Goal: Find contact information: Find contact information

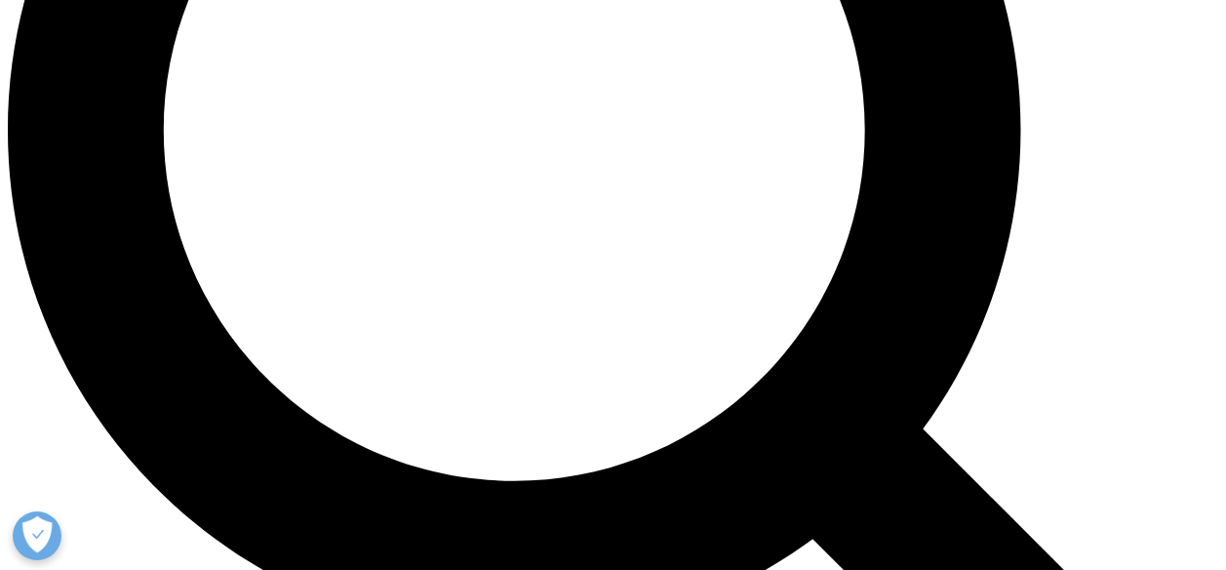
scroll to position [1624, 0]
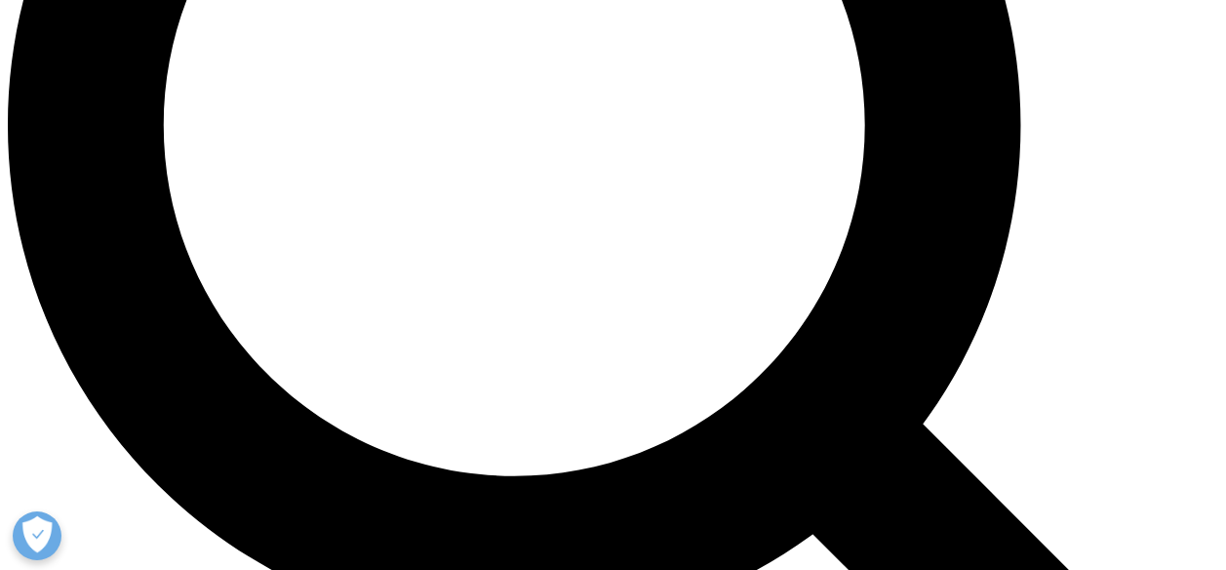
drag, startPoint x: 229, startPoint y: 318, endPoint x: 476, endPoint y: 322, distance: 246.8
copy strong "艾昆纬医药科技（上海）有限公司"
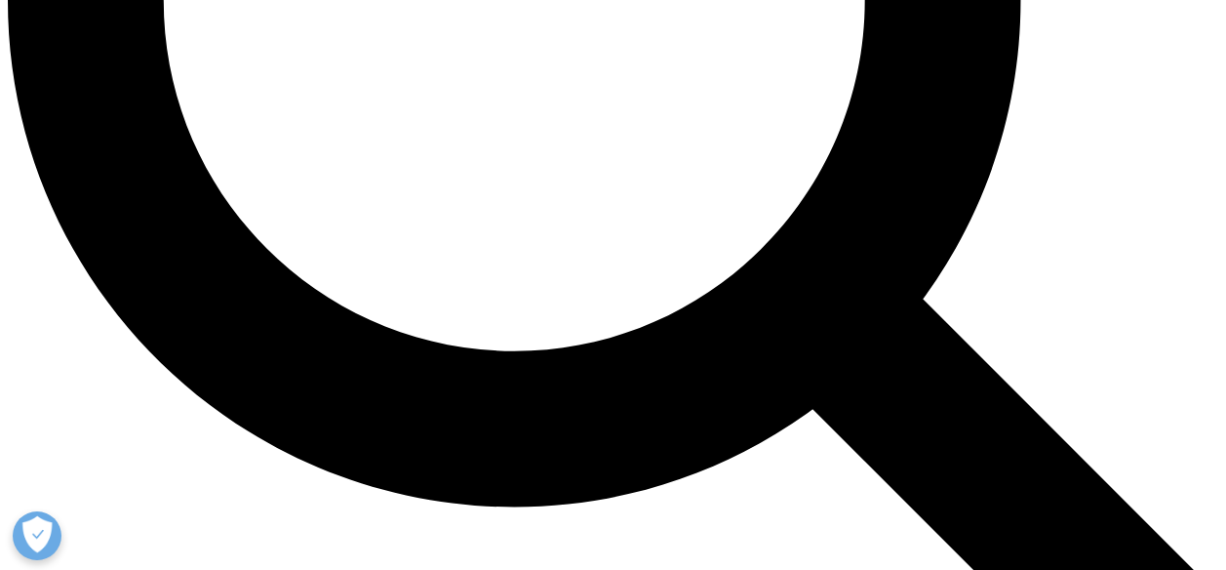
scroll to position [1681, 0]
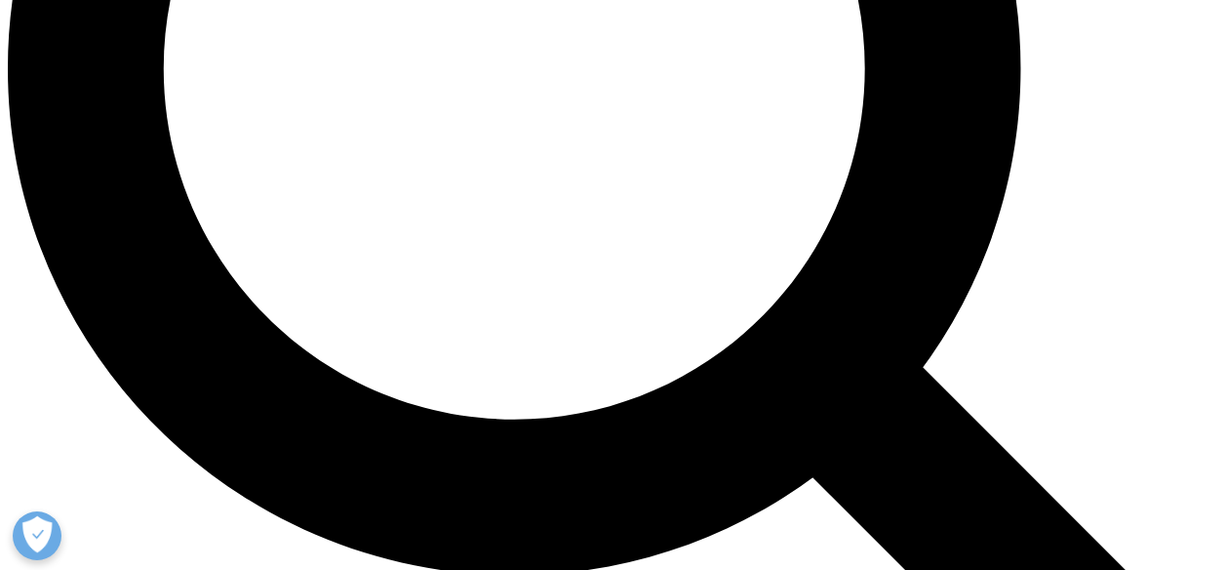
drag, startPoint x: 232, startPoint y: 265, endPoint x: 486, endPoint y: 267, distance: 253.6
